Goal: Navigation & Orientation: Go to known website

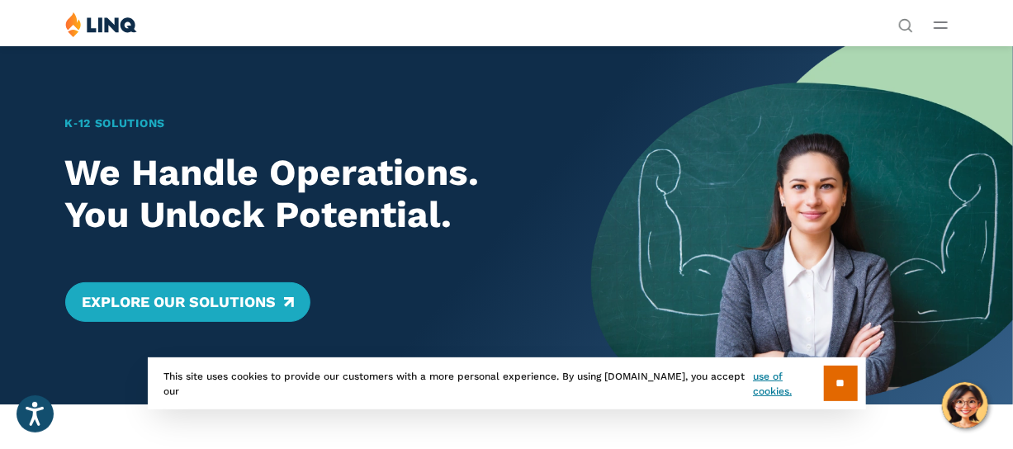
click at [926, 17] on div "Solutions Nutrition Overview NEW School Nutrition Suite School Nutrition State …" at bounding box center [506, 27] width 1013 height 31
click at [936, 29] on button "Open Main Menu" at bounding box center [941, 25] width 14 height 18
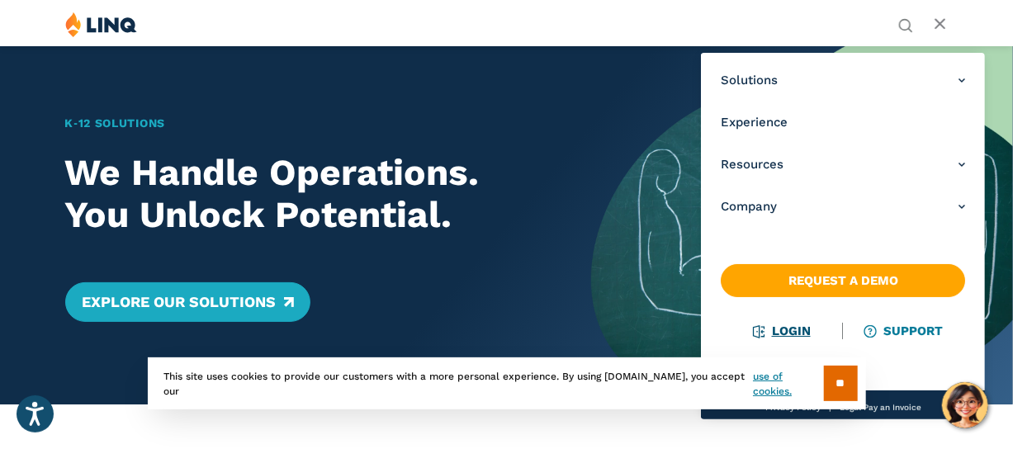
click at [764, 330] on link "Login" at bounding box center [781, 331] width 57 height 15
